Goal: Transaction & Acquisition: Purchase product/service

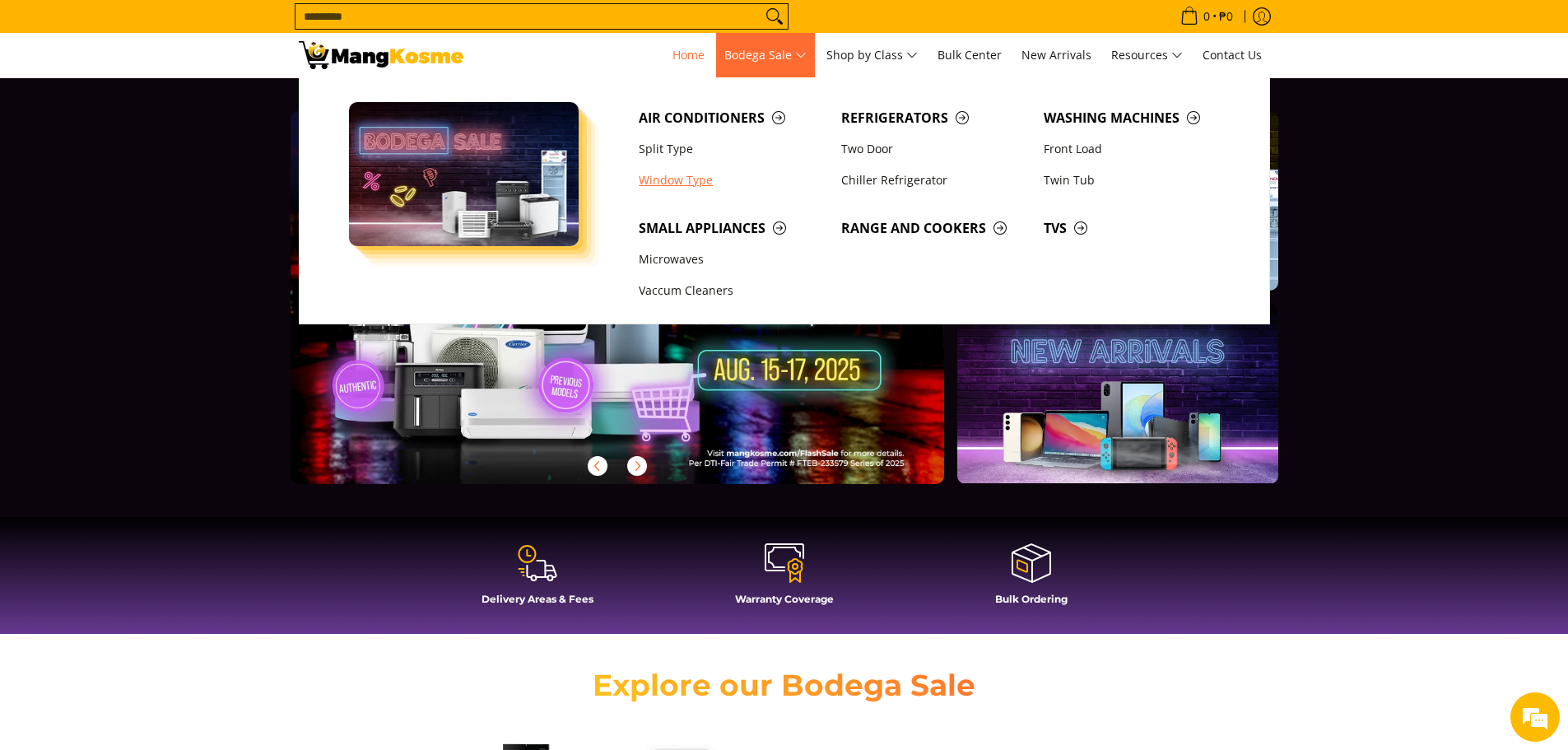
click at [671, 174] on link "Window Type" at bounding box center [731, 181] width 203 height 31
